Goal: Navigation & Orientation: Find specific page/section

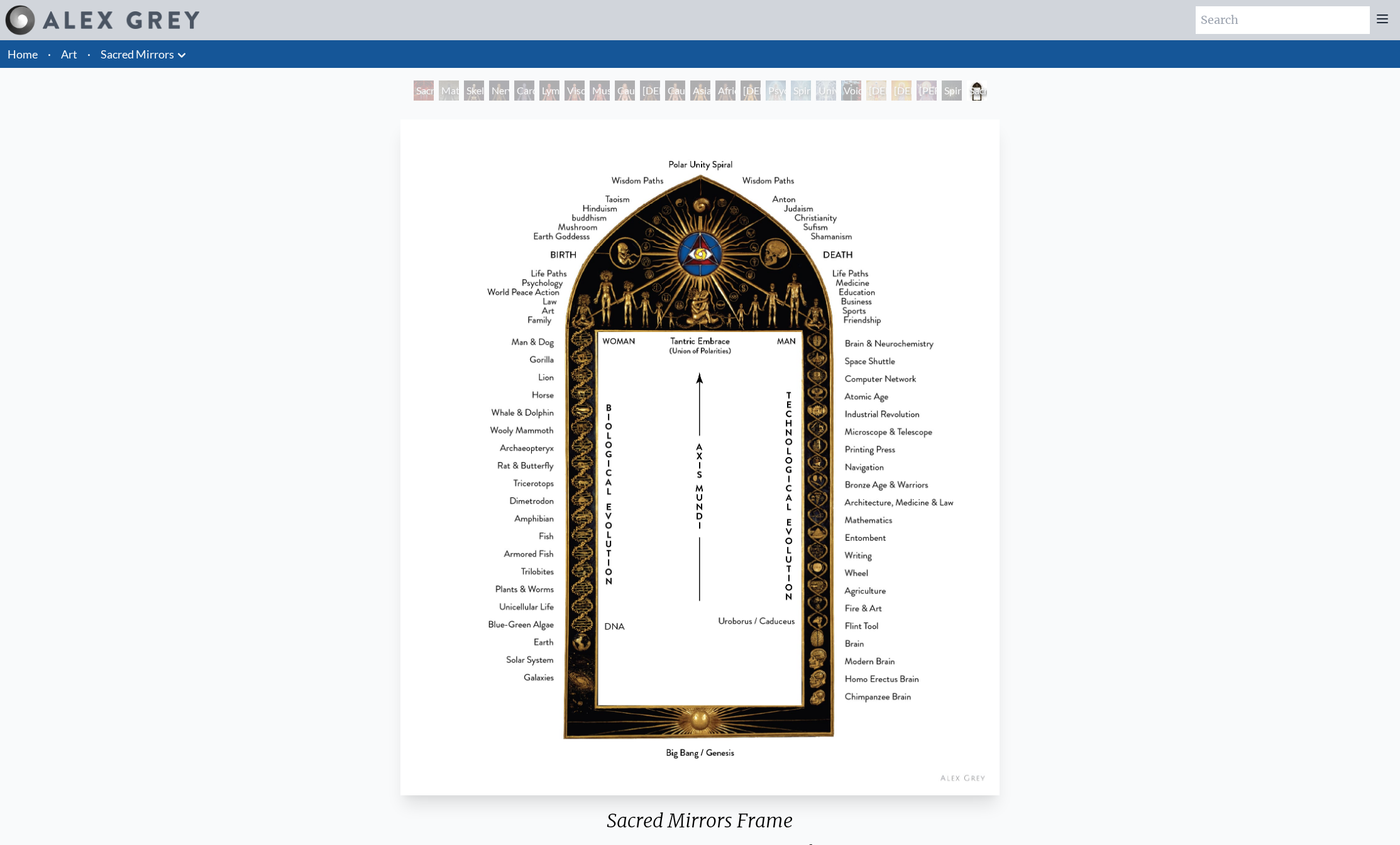
click at [1258, 16] on input "search" at bounding box center [1283, 20] width 174 height 27
click at [71, 50] on link "Art" at bounding box center [69, 54] width 16 height 18
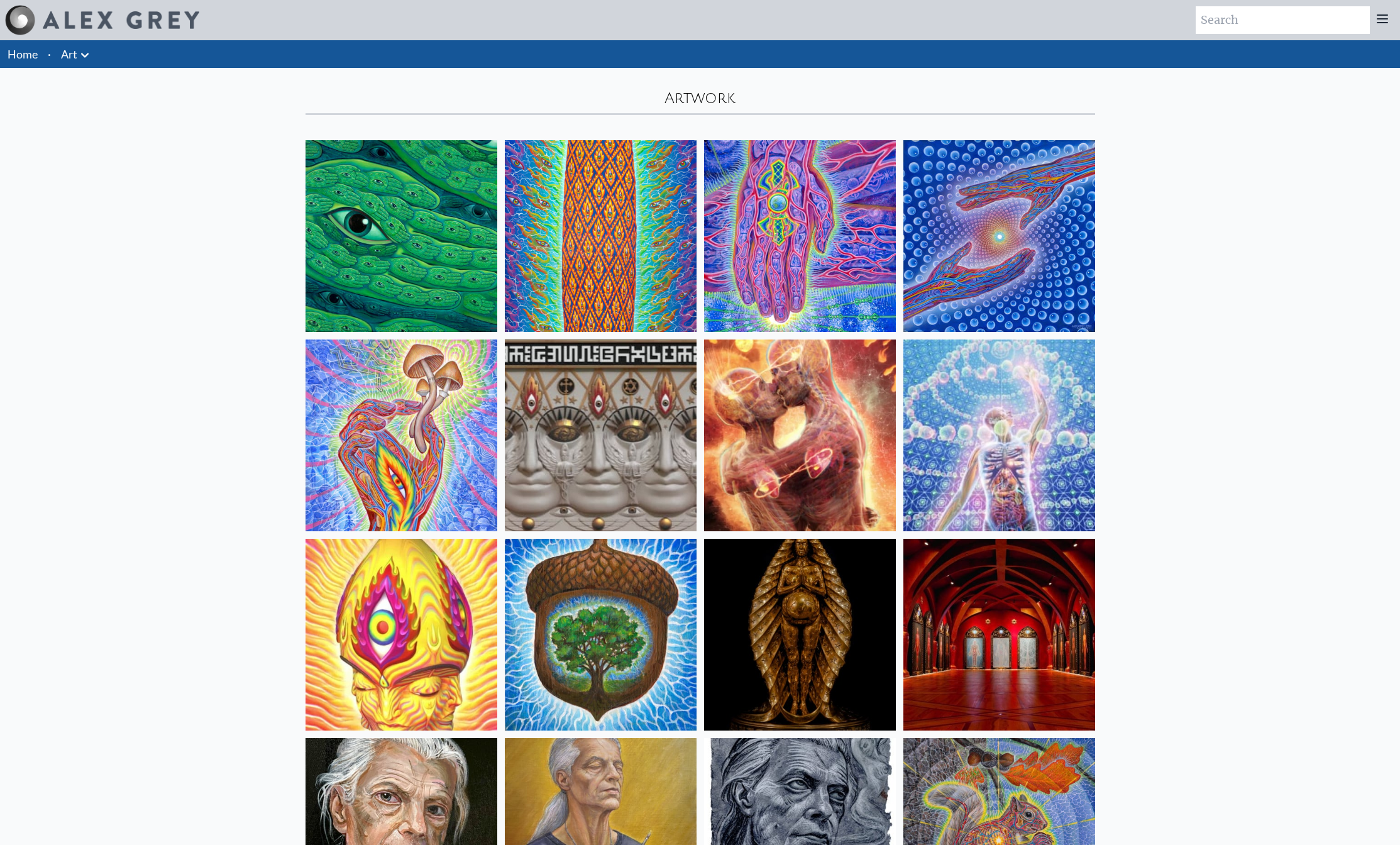
click at [86, 54] on icon at bounding box center [84, 55] width 15 height 15
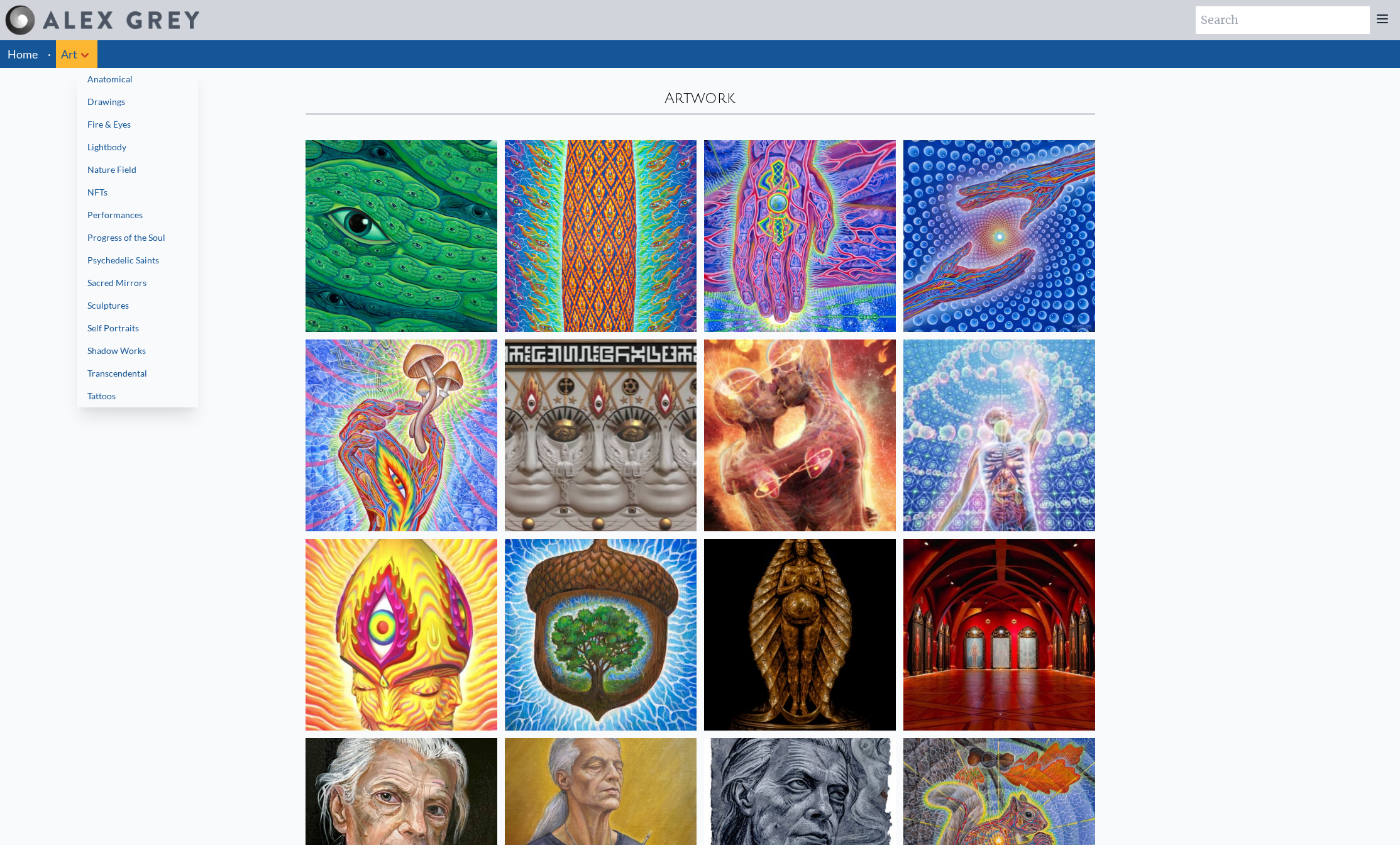
click at [115, 88] on link "Anatomical" at bounding box center [137, 79] width 120 height 23
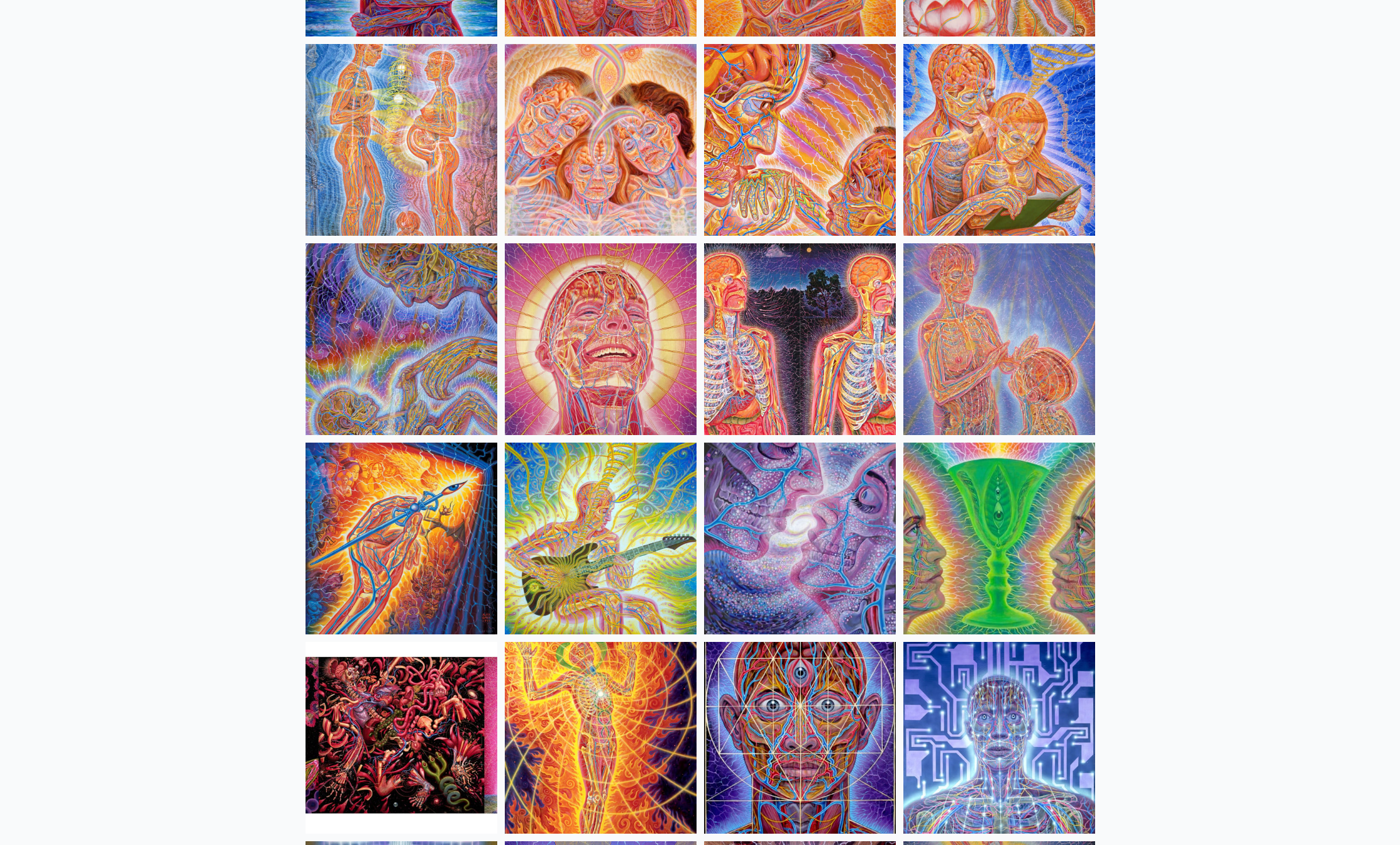
scroll to position [689, 0]
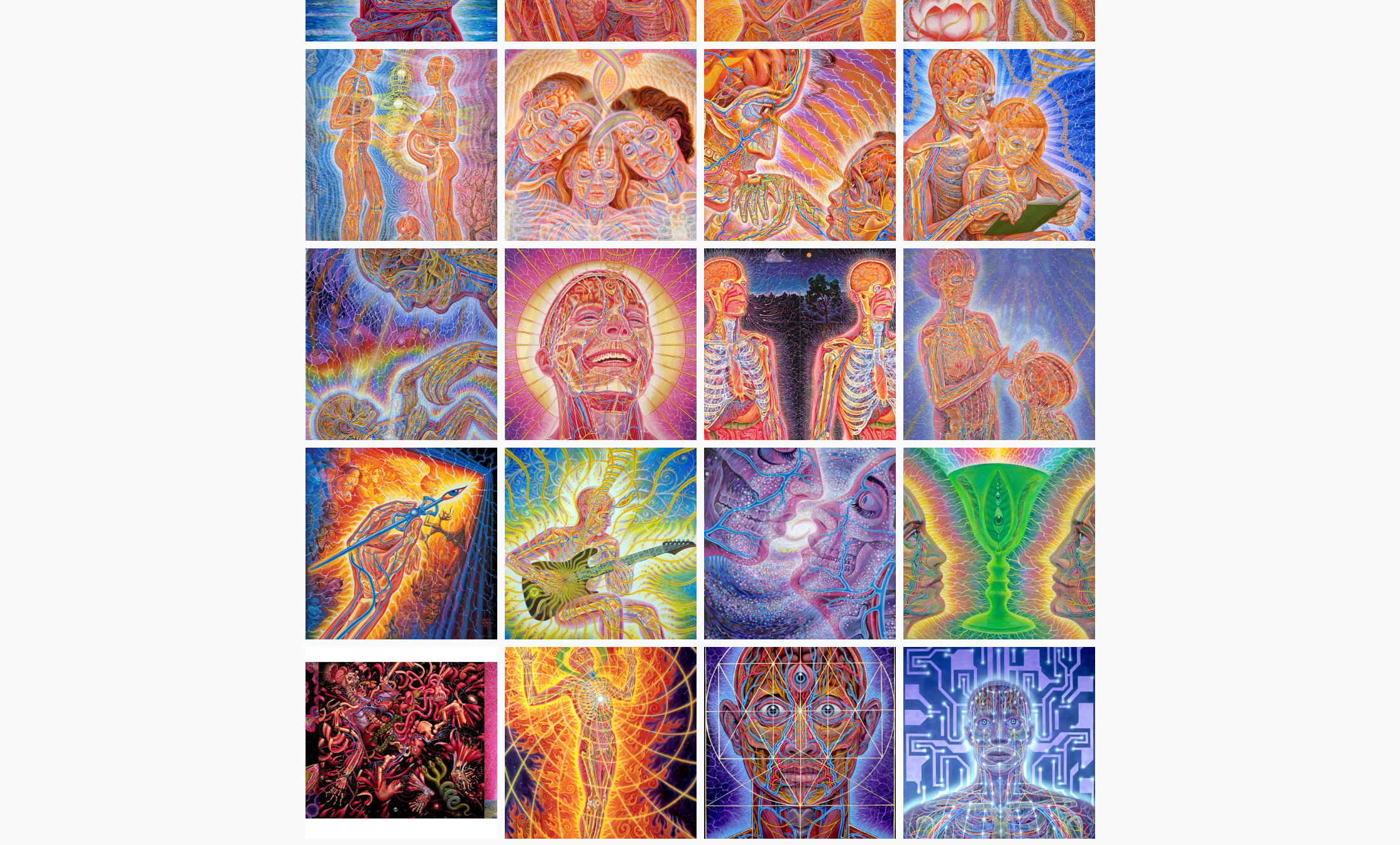
click at [1033, 320] on img at bounding box center [999, 344] width 192 height 192
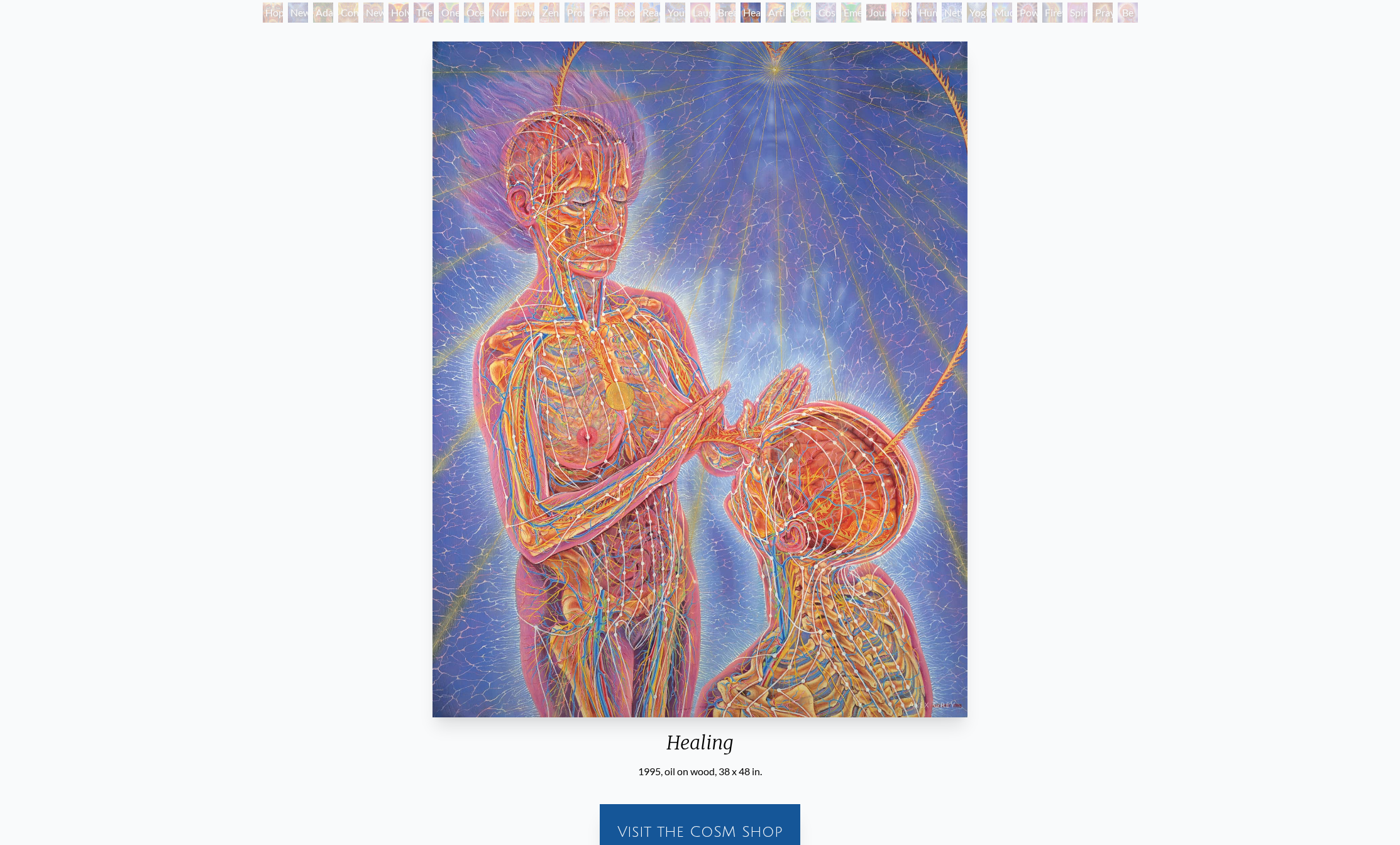
scroll to position [63, 0]
